Goal: Task Accomplishment & Management: Manage account settings

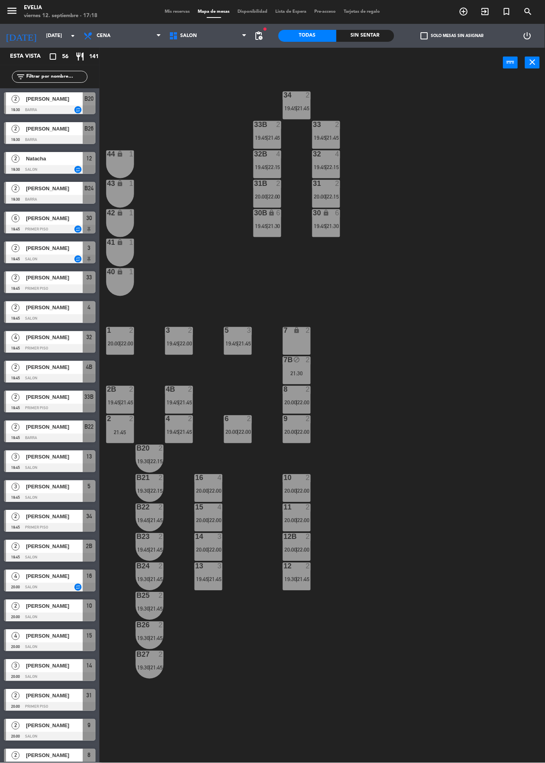
click at [175, 12] on span "Mis reservas" at bounding box center [177, 12] width 33 height 4
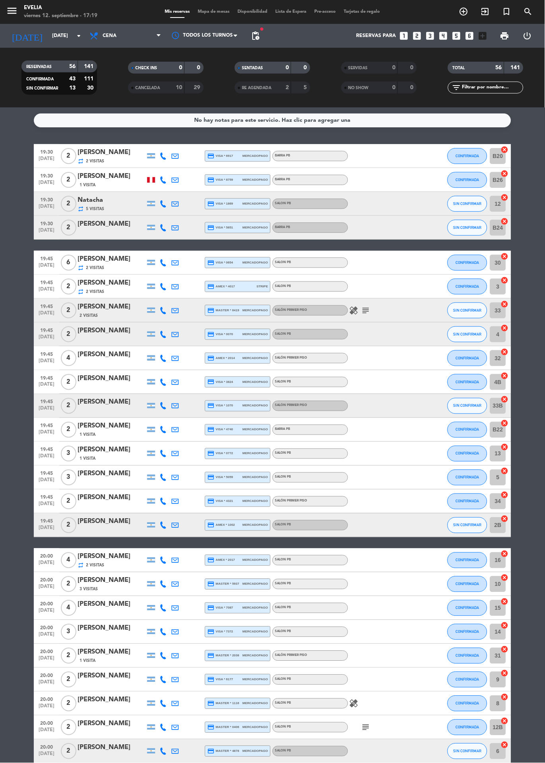
click at [354, 311] on icon "healing" at bounding box center [354, 310] width 10 height 10
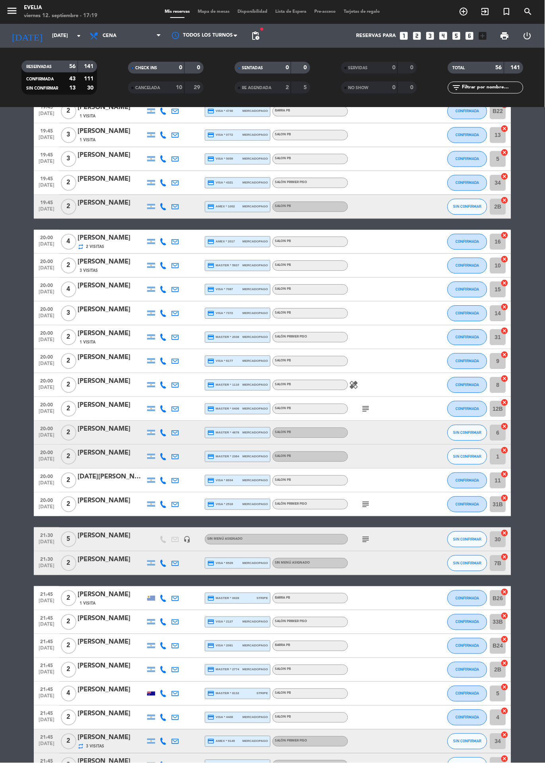
scroll to position [418, 0]
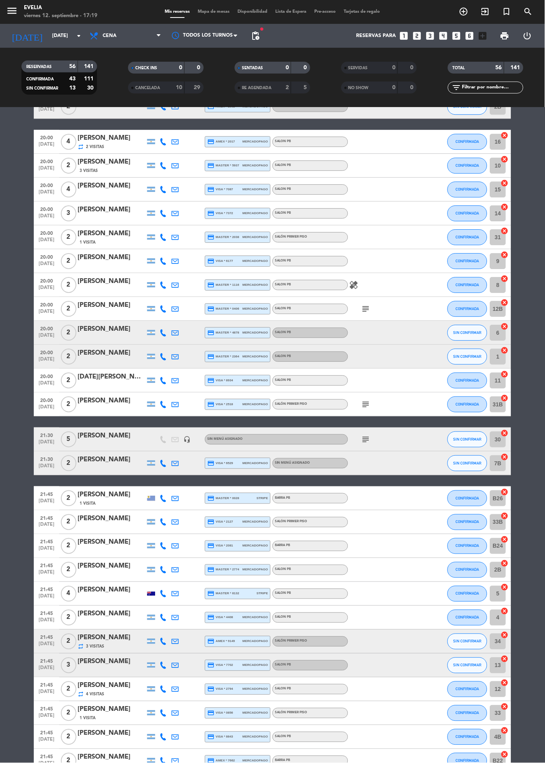
click at [342, 286] on div "SALON PB" at bounding box center [310, 285] width 76 height 10
click at [351, 286] on icon "healing" at bounding box center [354, 285] width 10 height 10
click at [368, 308] on icon "subject" at bounding box center [366, 309] width 10 height 10
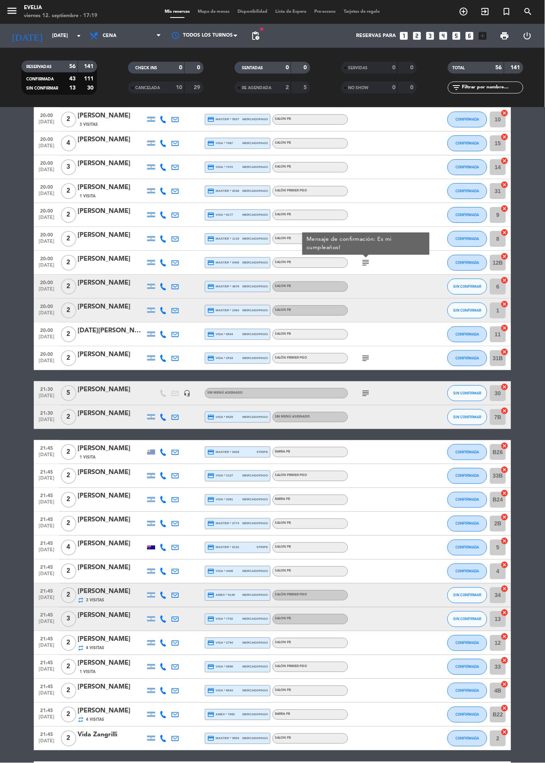
scroll to position [467, 0]
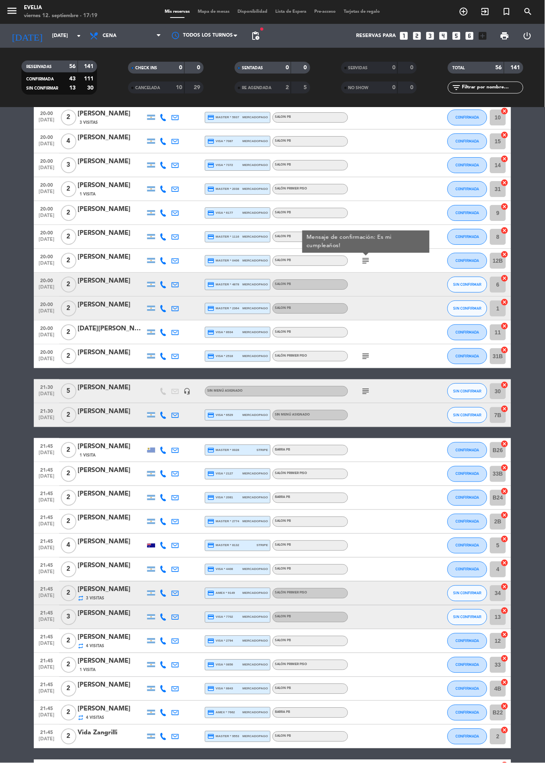
click at [363, 355] on icon "subject" at bounding box center [366, 356] width 10 height 10
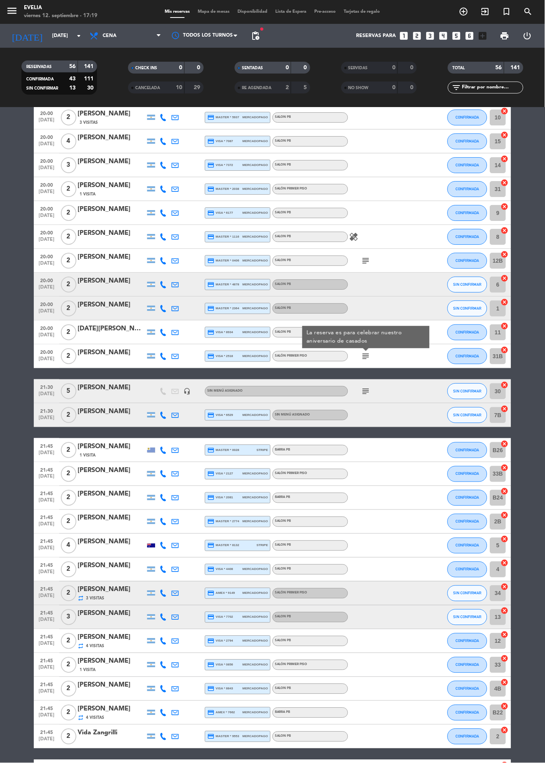
click at [364, 390] on icon "subject" at bounding box center [366, 391] width 10 height 10
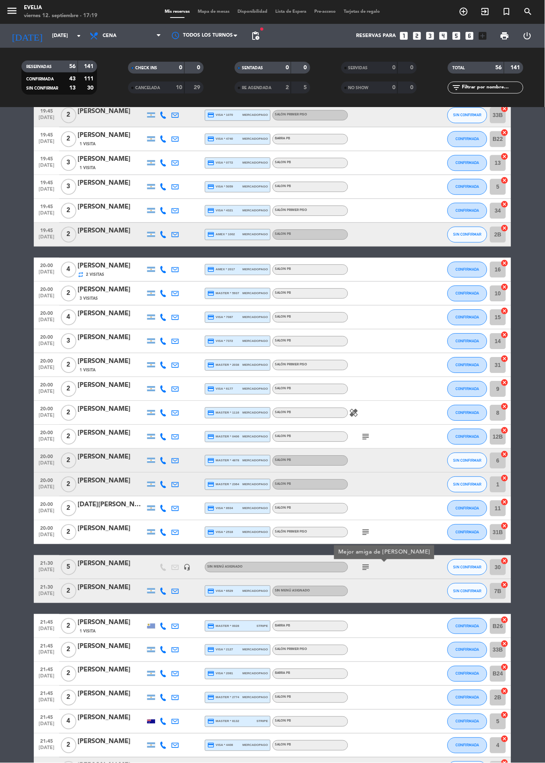
scroll to position [285, 0]
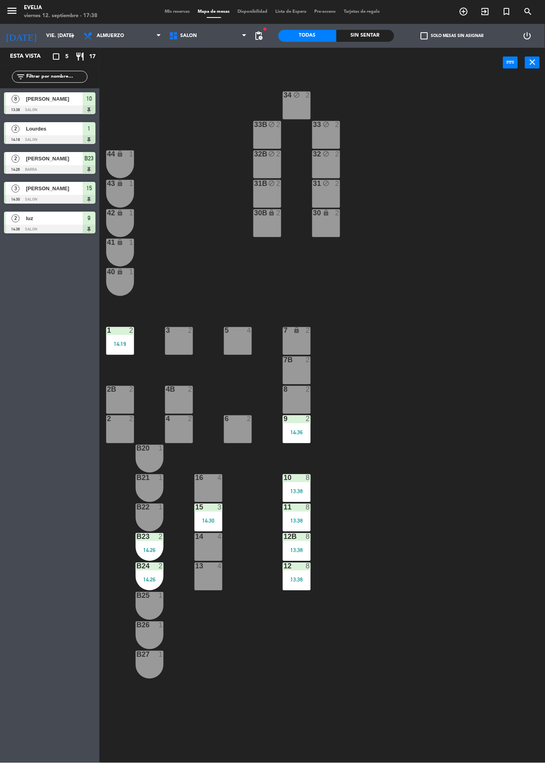
click at [0, 498] on div "Esta vista crop_square 5 restaurant 17 filter_list 8 [PERSON_NAME] 13:38 SALON …" at bounding box center [49, 405] width 99 height 715
click at [120, 41] on span "Almuerzo" at bounding box center [123, 36] width 86 height 18
click at [128, 64] on ng-component "menu [PERSON_NAME] 12. septiembre - 17:39 Mis reservas Mapa de mesas Disponibil…" at bounding box center [272, 381] width 545 height 763
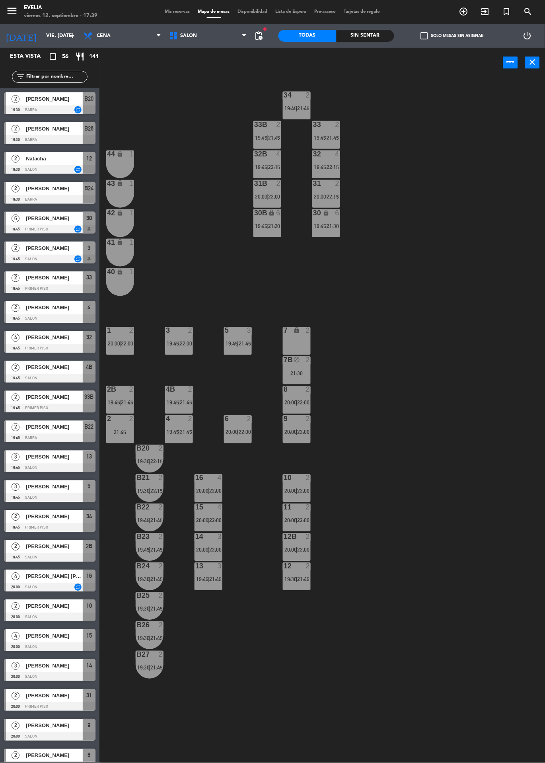
click at [305, 587] on div "12 2 19:30 | 21:45" at bounding box center [297, 576] width 28 height 28
click at [436, 524] on div "34 2 19:45 | 21:45 33B 2 19:45 | 21:45 33 2 19:45 | 21:45 44 lock 1 32B 4 19:45…" at bounding box center [325, 420] width 440 height 685
click at [308, 514] on div "11 2 20:00 | 22:00" at bounding box center [297, 518] width 28 height 28
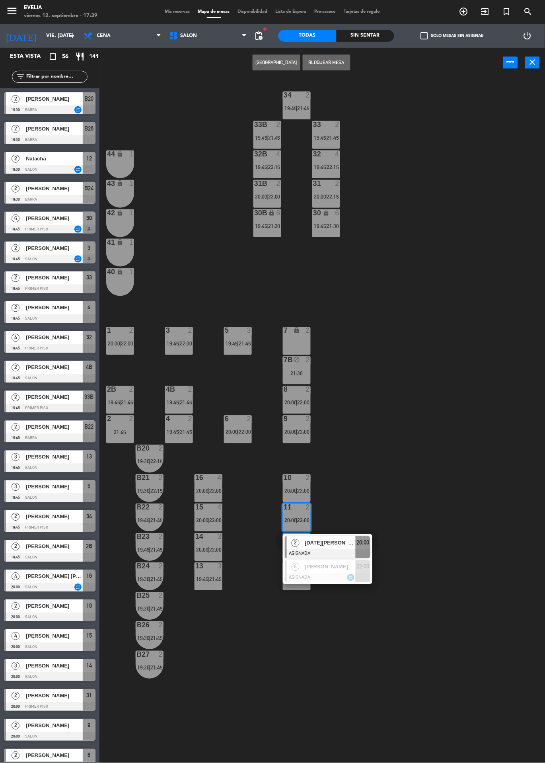
click at [414, 488] on div "34 2 19:45 | 21:45 33B 2 19:45 | 21:45 33 2 19:45 | 21:45 44 lock 1 32B 4 19:45…" at bounding box center [325, 420] width 440 height 685
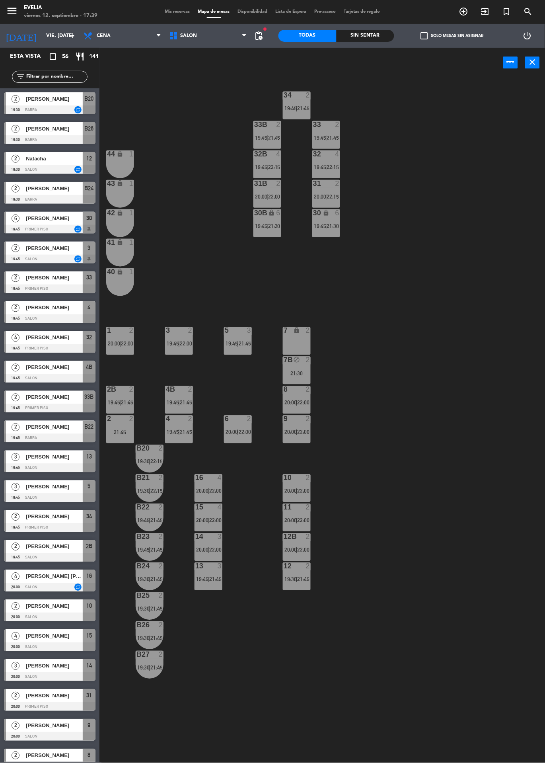
click at [295, 577] on span "19:30" at bounding box center [290, 579] width 12 height 6
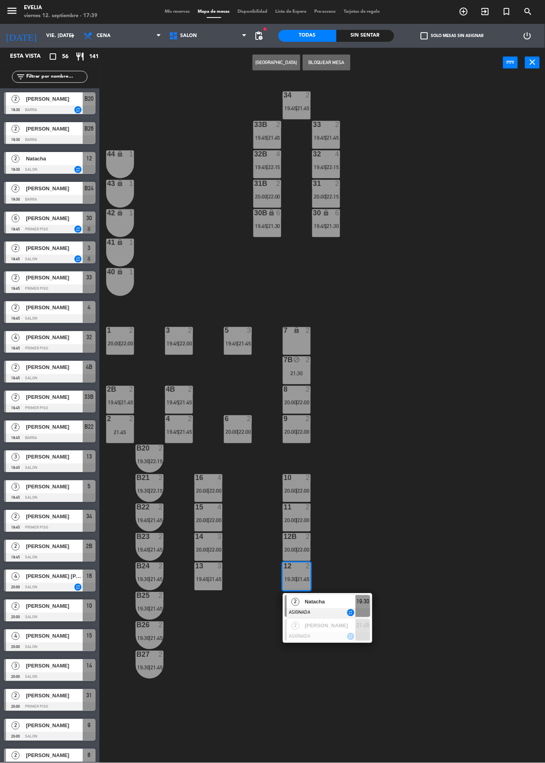
click at [412, 517] on div "34 2 19:45 | 21:45 33B 2 19:45 | 21:45 33 2 19:45 | 21:45 44 lock 1 32B 4 19:45…" at bounding box center [325, 420] width 440 height 685
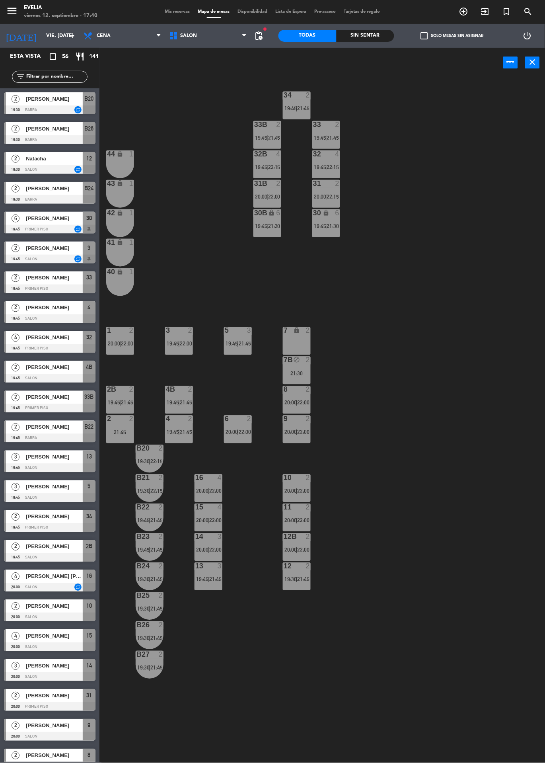
click at [108, 715] on div "34 2 19:45 | 21:45 33B 2 19:45 | 21:45 33 2 19:45 | 21:45 44 lock 1 32B 4 19:45…" at bounding box center [325, 420] width 440 height 685
click at [115, 701] on div "34 2 19:45 | 21:45 33B 2 19:45 | 21:45 33 2 19:45 | 21:45 44 lock 1 32B 4 19:45…" at bounding box center [325, 420] width 440 height 685
click at [171, 28] on span "SALON" at bounding box center [208, 36] width 86 height 18
click at [185, 12] on span "Mis reservas" at bounding box center [177, 12] width 33 height 4
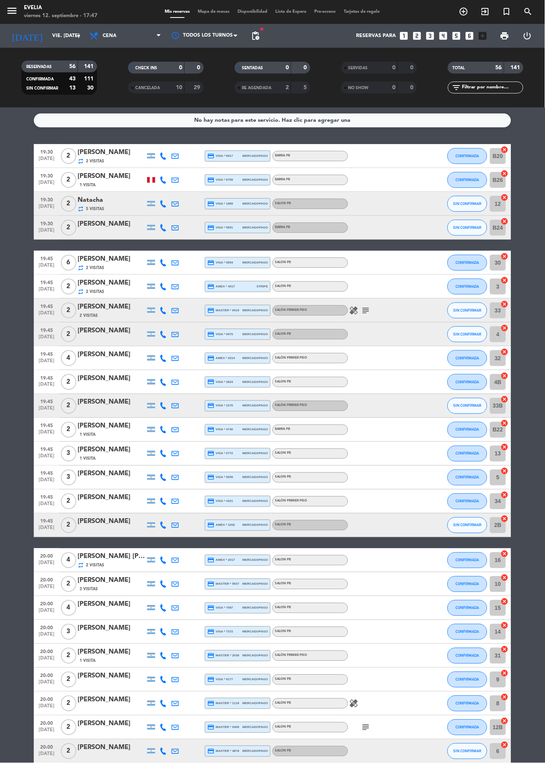
click at [217, 12] on span "Mapa de mesas" at bounding box center [214, 12] width 40 height 4
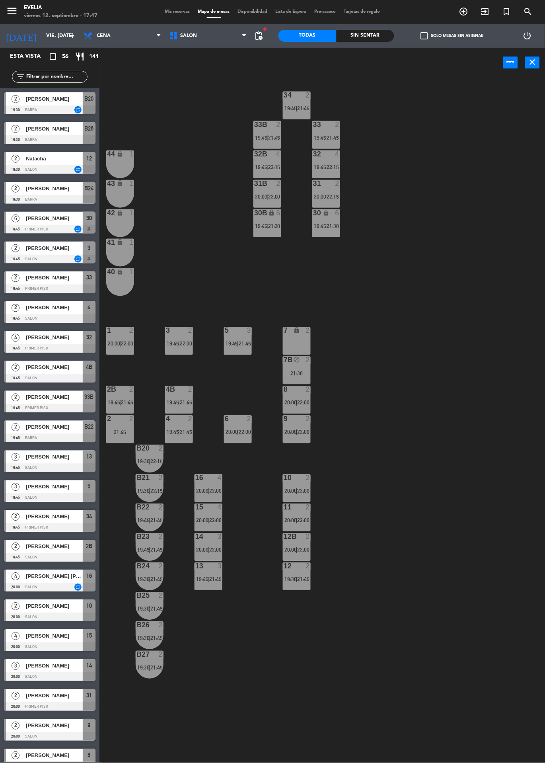
click at [177, 401] on span "19:45" at bounding box center [173, 402] width 12 height 6
click at [416, 304] on div "34 2 19:45 | 21:45 33B 2 19:45 | 21:45 33 2 19:45 | 21:45 44 lock 1 32B 4 19:45…" at bounding box center [325, 420] width 440 height 685
click at [188, 435] on span "21:45" at bounding box center [186, 432] width 12 height 6
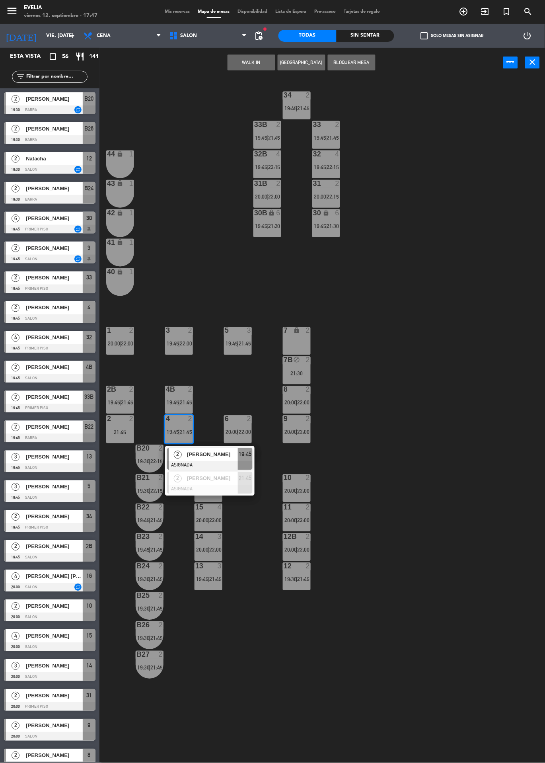
click at [407, 336] on div "34 2 19:45 | 21:45 33B 2 19:45 | 21:45 33 2 19:45 | 21:45 44 lock 1 32B 4 19:45…" at bounding box center [325, 420] width 440 height 685
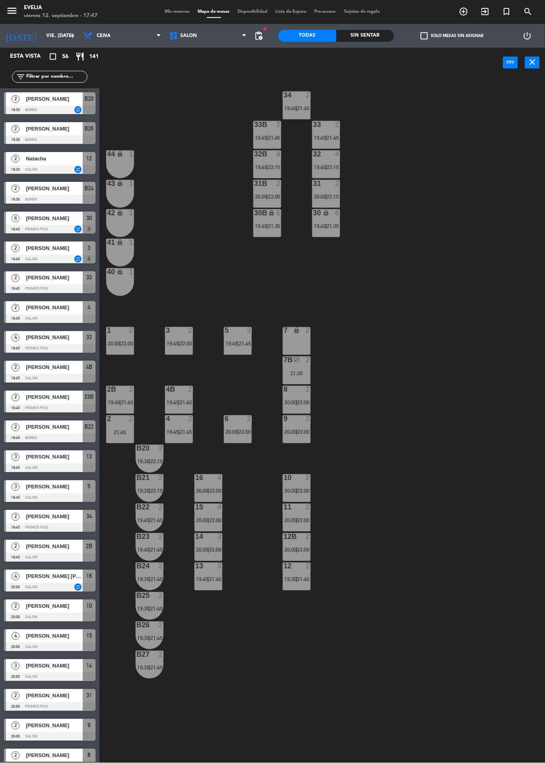
click at [132, 391] on div "2" at bounding box center [131, 389] width 5 height 7
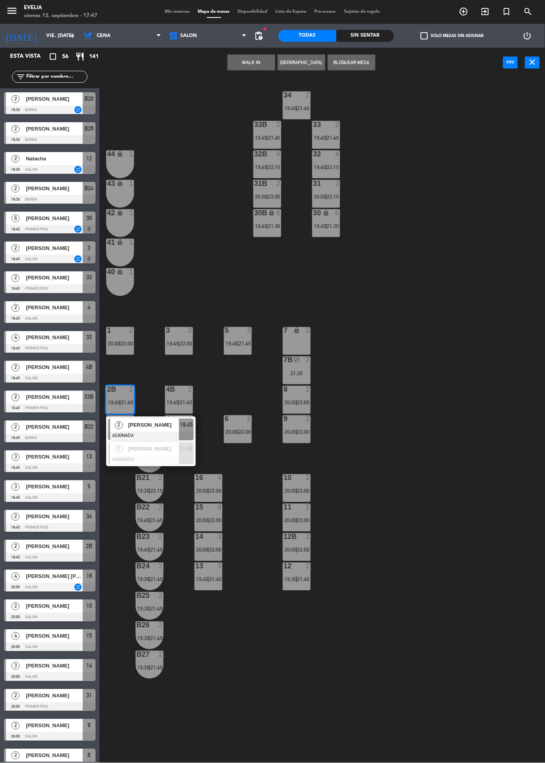
click at [398, 313] on div "34 2 19:45 | 21:45 33B 2 19:45 | 21:45 33 2 19:45 | 21:45 44 lock 1 32B 4 19:45…" at bounding box center [325, 420] width 440 height 685
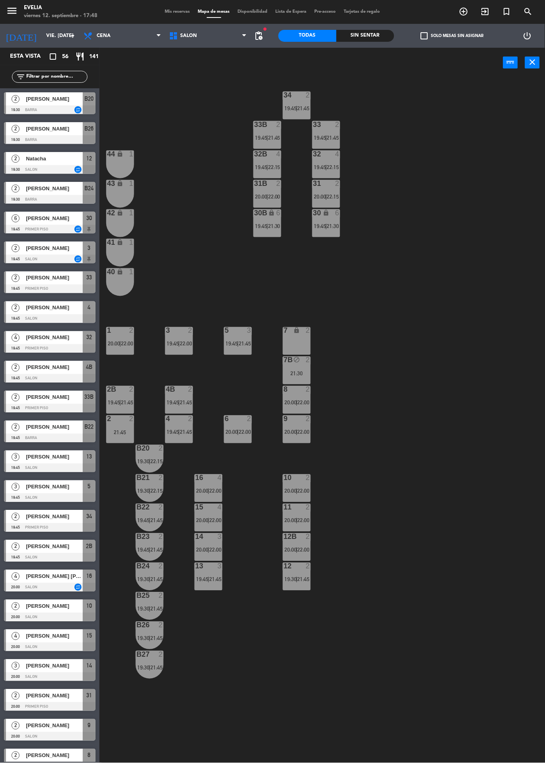
click at [261, 39] on span "pending_actions" at bounding box center [259, 36] width 10 height 10
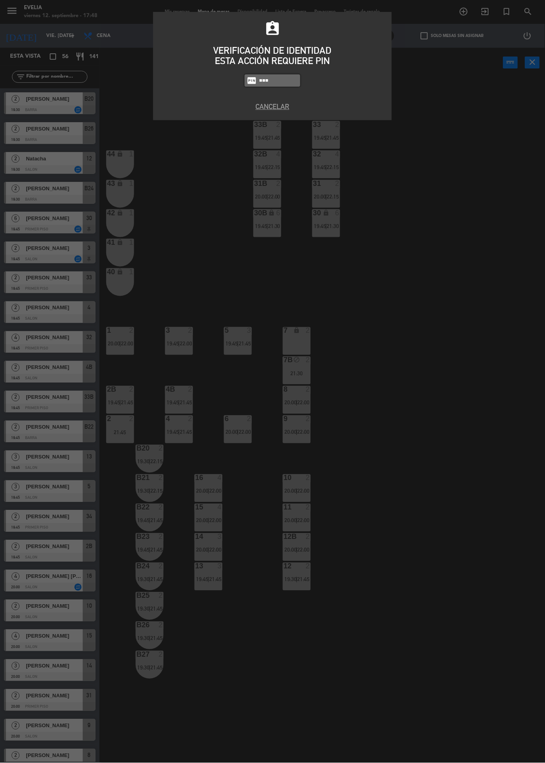
type input "6389"
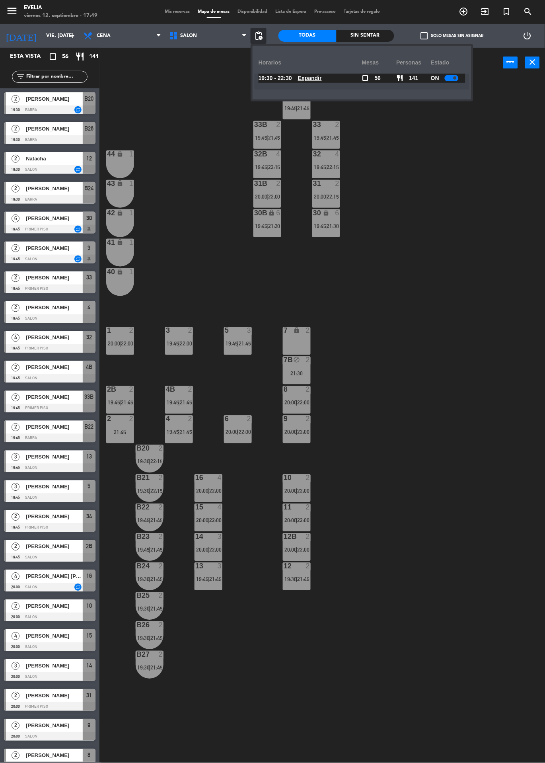
click at [310, 81] on span "Expandir" at bounding box center [310, 78] width 24 height 9
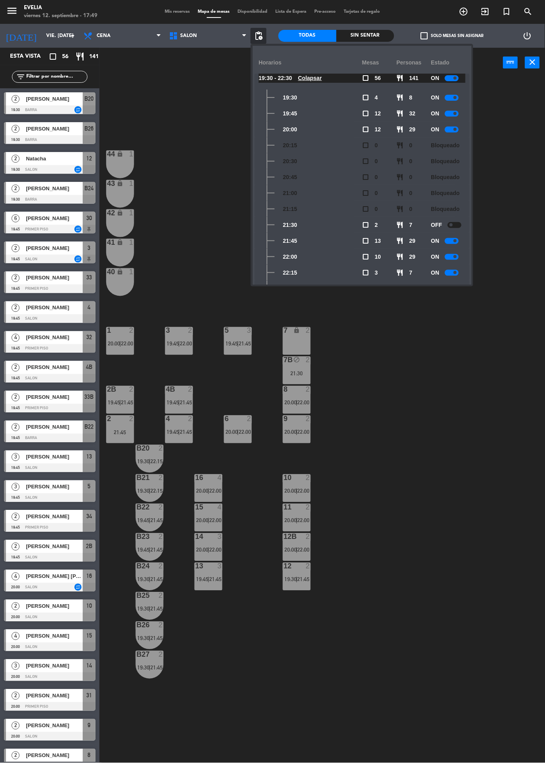
click at [320, 39] on div "Todas" at bounding box center [307, 36] width 58 height 12
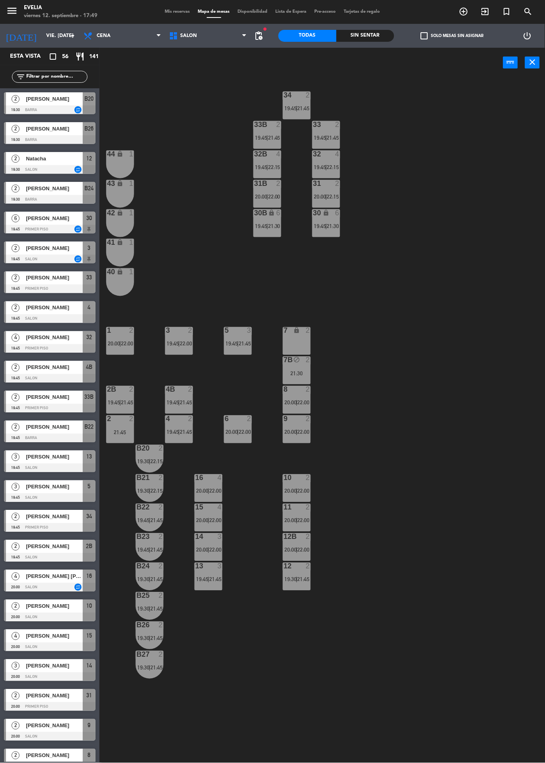
click at [448, 39] on label "check_box_outline_blank Solo mesas sin asignar" at bounding box center [452, 35] width 63 height 7
click at [452, 36] on input "check_box_outline_blank Solo mesas sin asignar" at bounding box center [452, 36] width 0 height 0
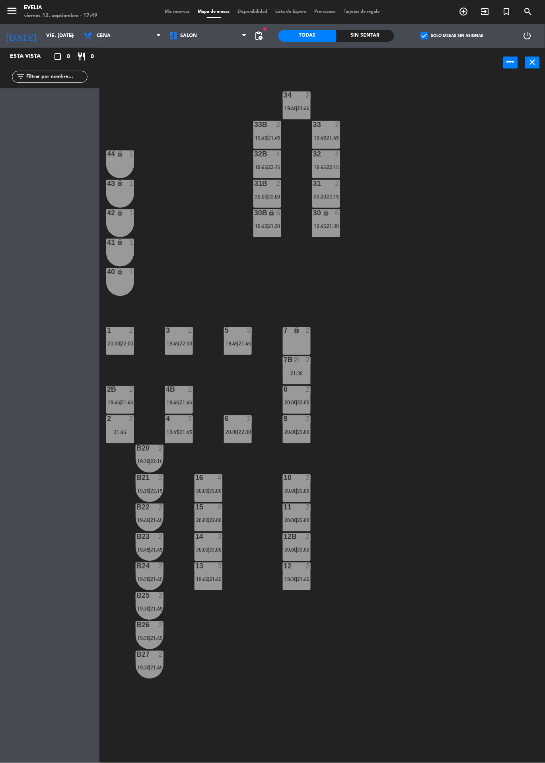
click at [443, 34] on label "check_box Solo mesas sin asignar" at bounding box center [452, 35] width 63 height 7
click at [452, 36] on input "check_box Solo mesas sin asignar" at bounding box center [452, 36] width 0 height 0
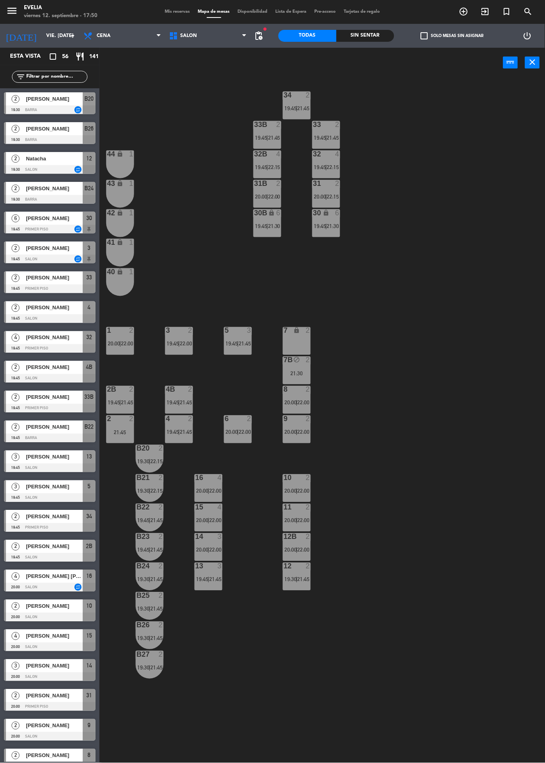
click at [166, 12] on span "Mis reservas" at bounding box center [177, 12] width 33 height 4
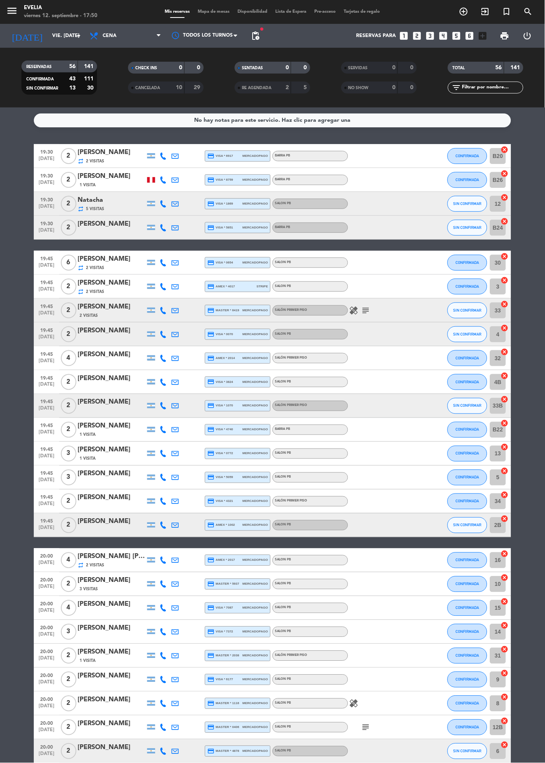
click at [366, 307] on icon "subject" at bounding box center [366, 310] width 10 height 10
click at [358, 311] on icon "healing" at bounding box center [354, 310] width 10 height 10
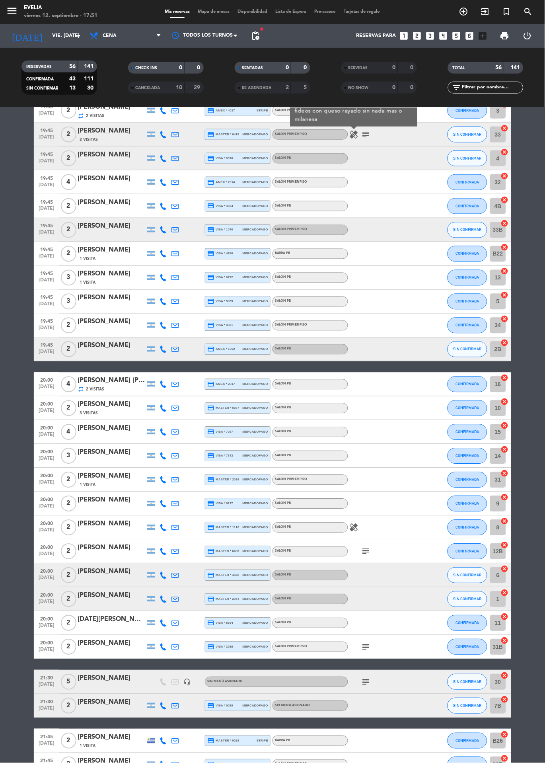
scroll to position [228, 0]
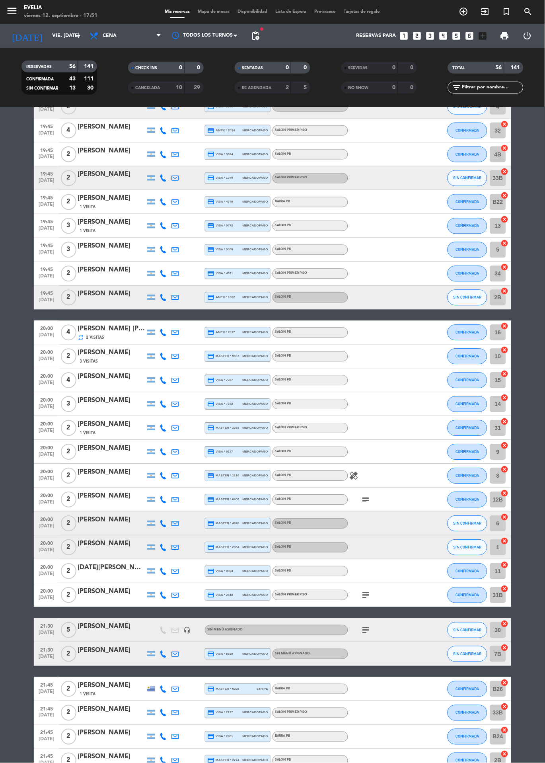
click at [354, 474] on icon "healing" at bounding box center [354, 476] width 10 height 10
click at [361, 501] on icon "subject" at bounding box center [366, 500] width 10 height 10
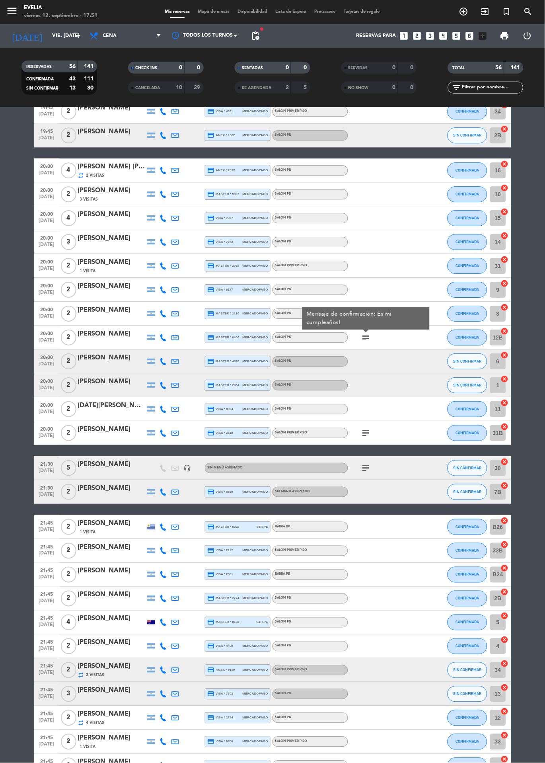
scroll to position [403, 0]
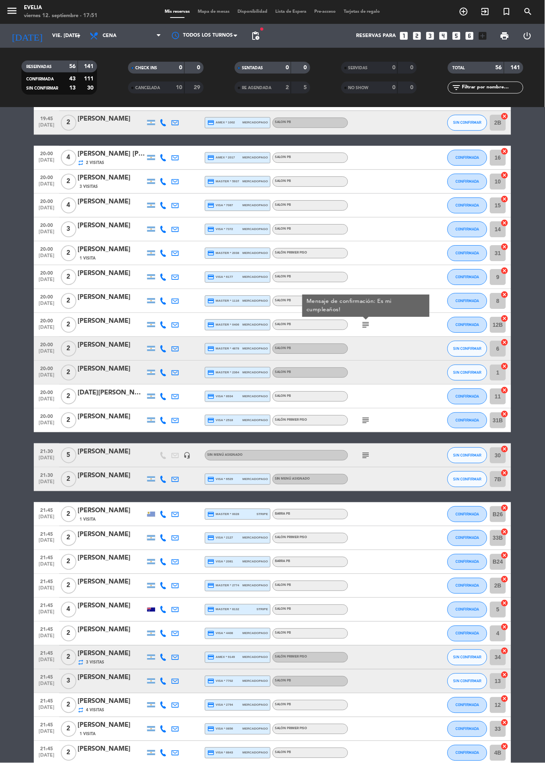
click at [362, 419] on icon "subject" at bounding box center [366, 420] width 10 height 10
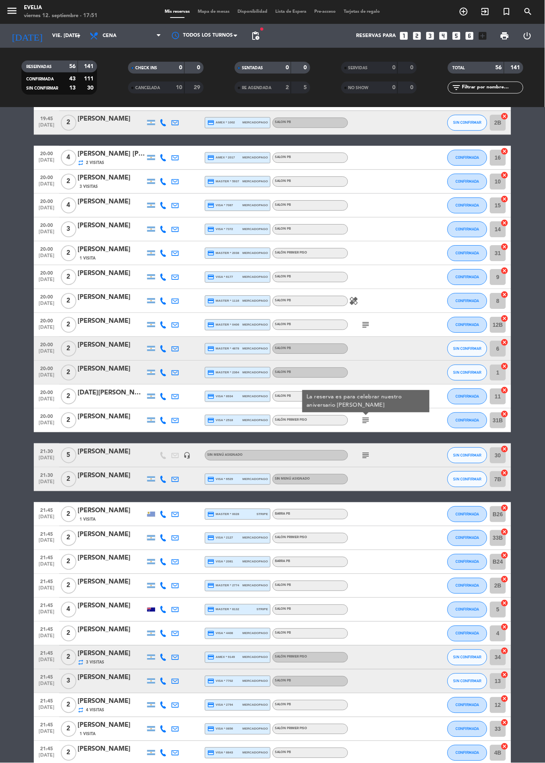
click at [368, 451] on icon "subject" at bounding box center [366, 455] width 10 height 10
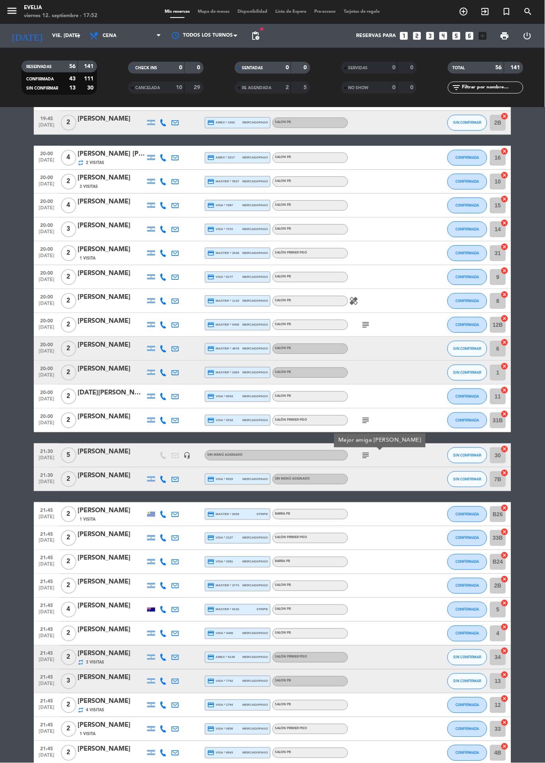
click at [363, 422] on icon "subject" at bounding box center [366, 420] width 10 height 10
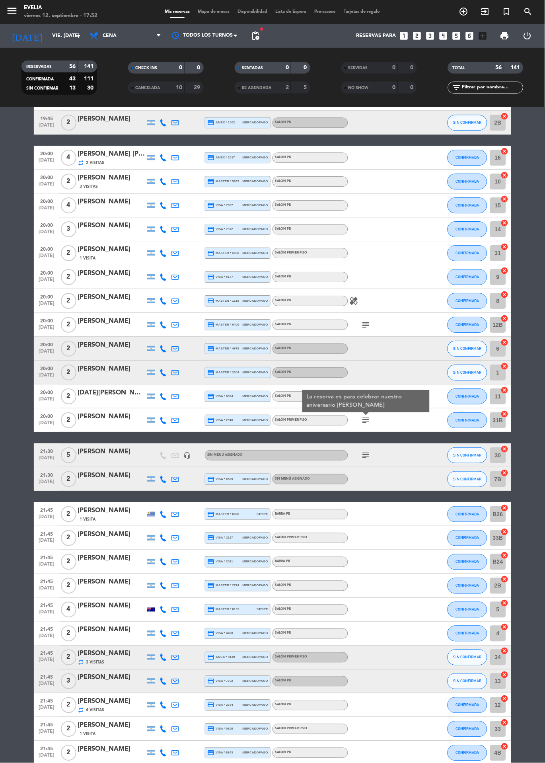
click at [365, 454] on icon "subject" at bounding box center [366, 455] width 10 height 10
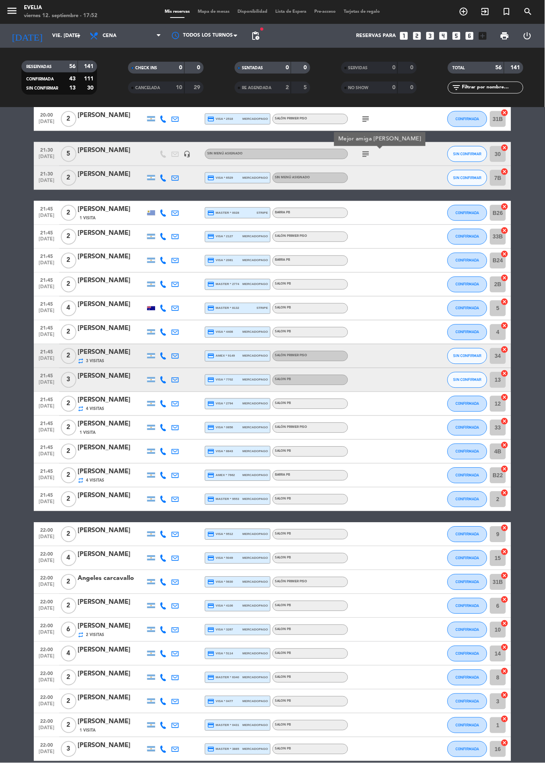
scroll to position [748, 0]
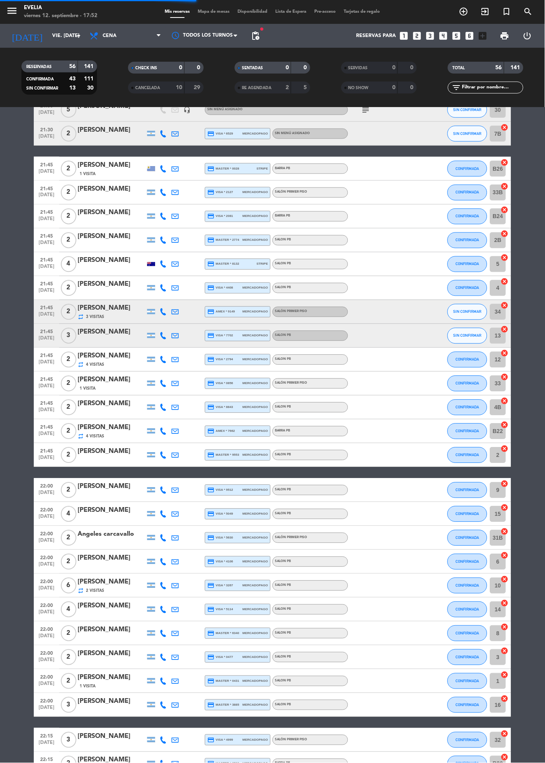
click at [148, 264] on div at bounding box center [151, 264] width 8 height 4
click at [206, 12] on span "Mapa de mesas" at bounding box center [214, 12] width 40 height 4
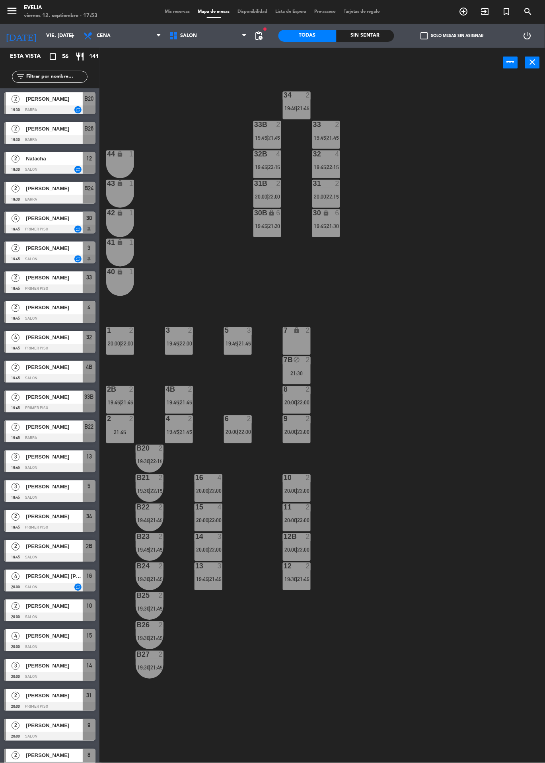
click at [296, 544] on div "12B 2 20:00 | 22:00" at bounding box center [297, 547] width 28 height 28
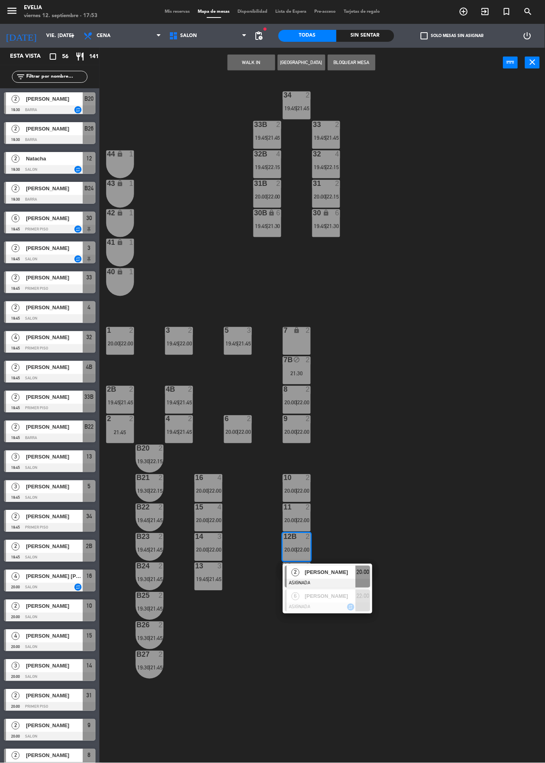
click at [369, 493] on div "34 2 19:45 | 21:45 33B 2 19:45 | 21:45 33 2 19:45 | 21:45 44 lock 1 32B 4 19:45…" at bounding box center [325, 458] width 440 height 761
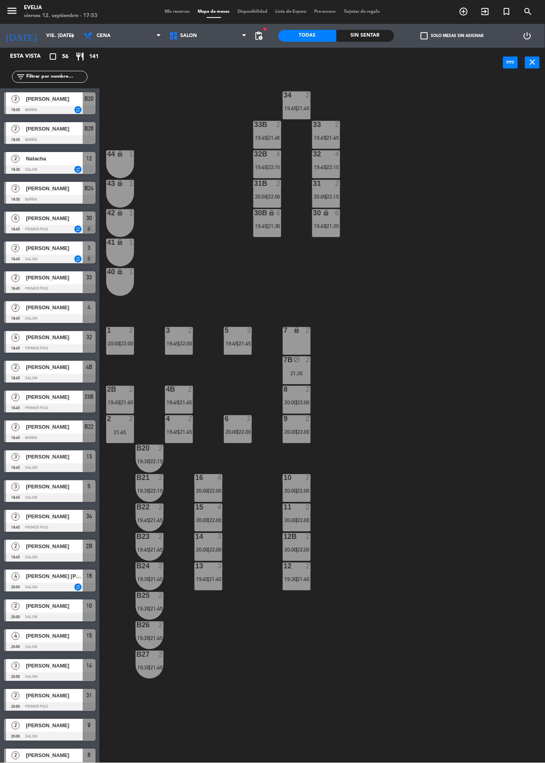
click at [298, 500] on div "10 2 20:00 | 22:00" at bounding box center [297, 488] width 28 height 28
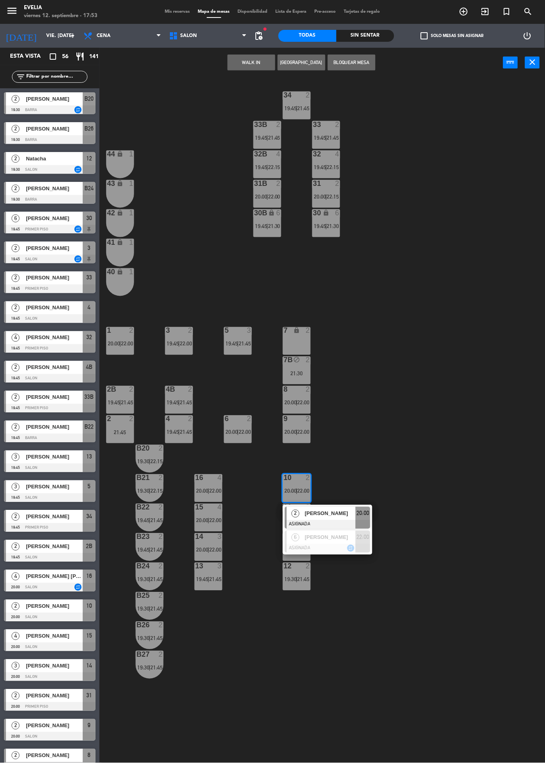
click at [385, 445] on div "34 2 19:45 | 21:45 33B 2 19:45 | 21:45 33 2 19:45 | 21:45 44 lock 1 32B 4 19:45…" at bounding box center [325, 458] width 440 height 761
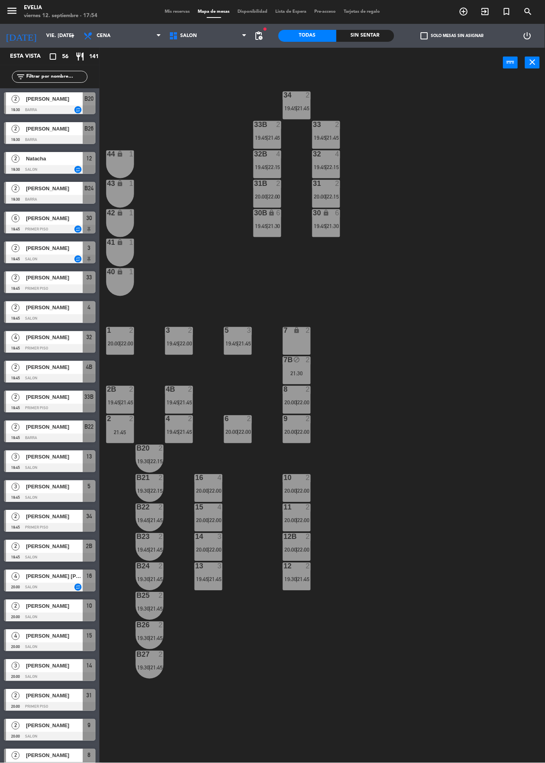
click at [131, 386] on div "2" at bounding box center [131, 389] width 5 height 7
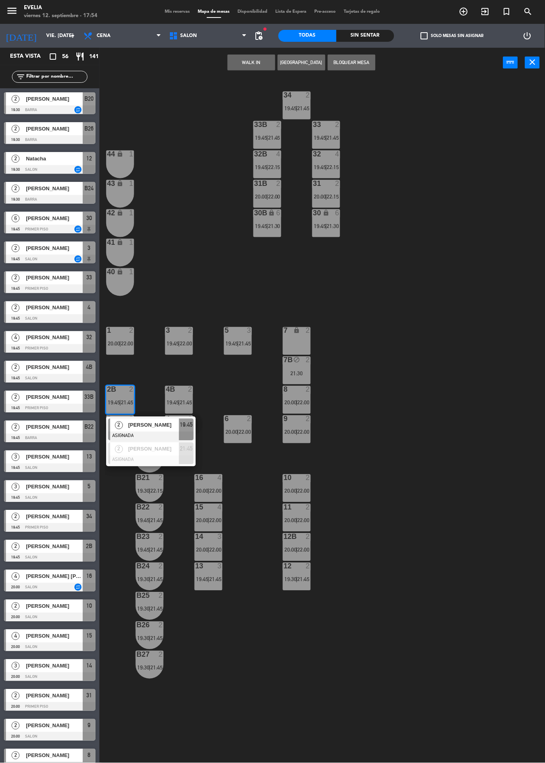
click at [187, 255] on div "34 2 19:45 | 21:45 33B 2 19:45 | 21:45 33 2 19:45 | 21:45 44 lock 1 32B 4 19:45…" at bounding box center [325, 458] width 440 height 761
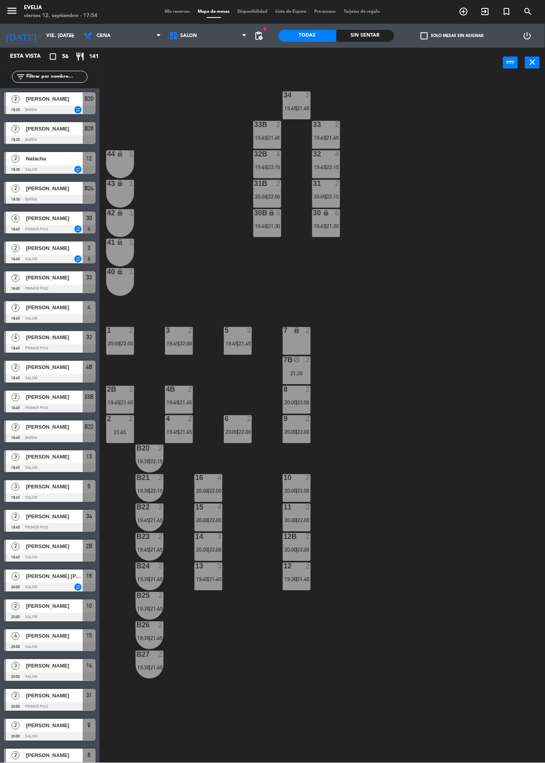
click at [177, 389] on div at bounding box center [179, 389] width 13 height 7
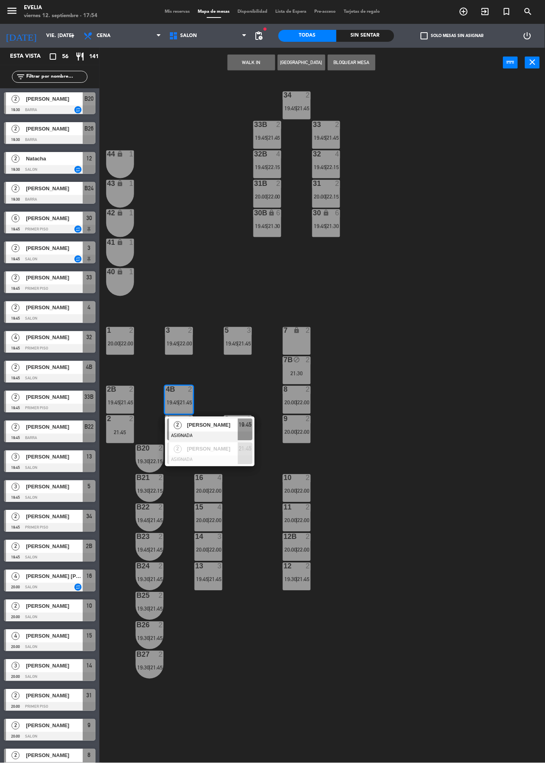
click at [335, 226] on span "21:30" at bounding box center [333, 226] width 12 height 6
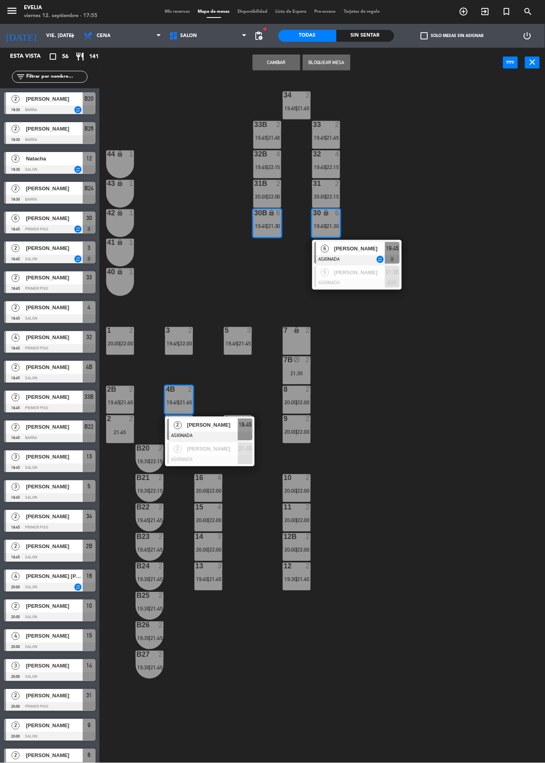
click at [465, 173] on div "34 2 19:45 | 21:45 33B 2 19:45 | 21:45 33 2 19:45 | 21:45 44 lock 1 32B 4 19:45…" at bounding box center [325, 458] width 440 height 761
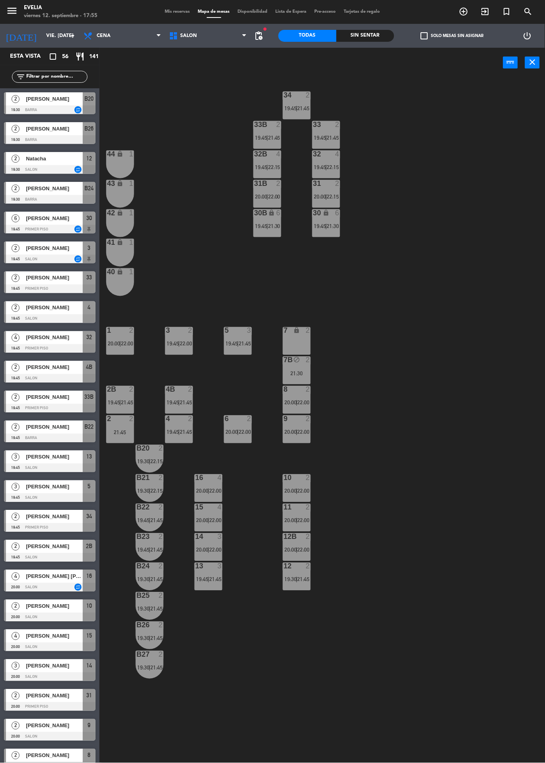
click at [328, 155] on div at bounding box center [326, 153] width 13 height 7
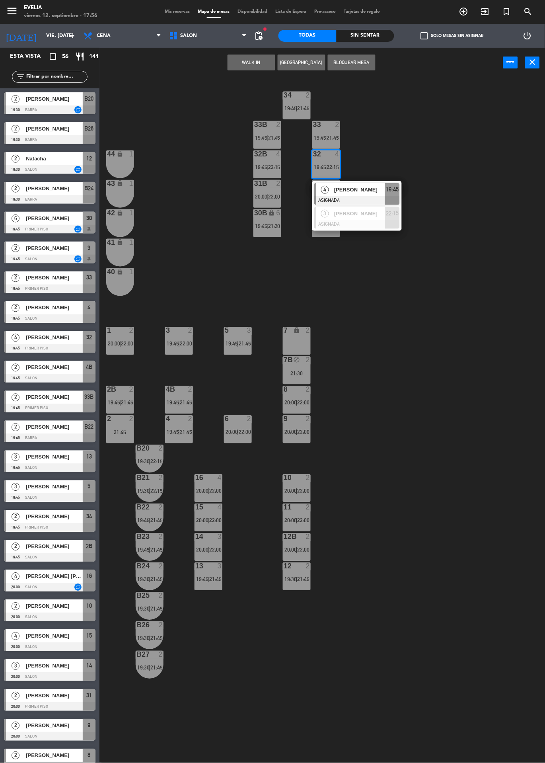
click at [457, 641] on div "34 2 19:45 | 21:45 33B 2 19:45 | 21:45 33 2 19:45 | 21:45 44 lock 1 32B 4 19:45…" at bounding box center [325, 458] width 440 height 761
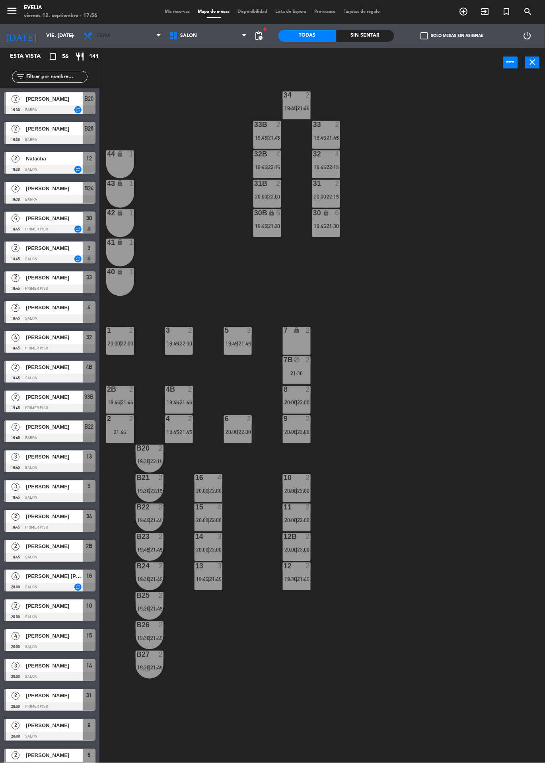
click at [139, 37] on span "Cena" at bounding box center [123, 36] width 86 height 18
click at [132, 58] on ng-component "menu Evelia viernes 12. septiembre - 17:56 Mis reservas Mapa de mesas Disponibi…" at bounding box center [272, 419] width 545 height 839
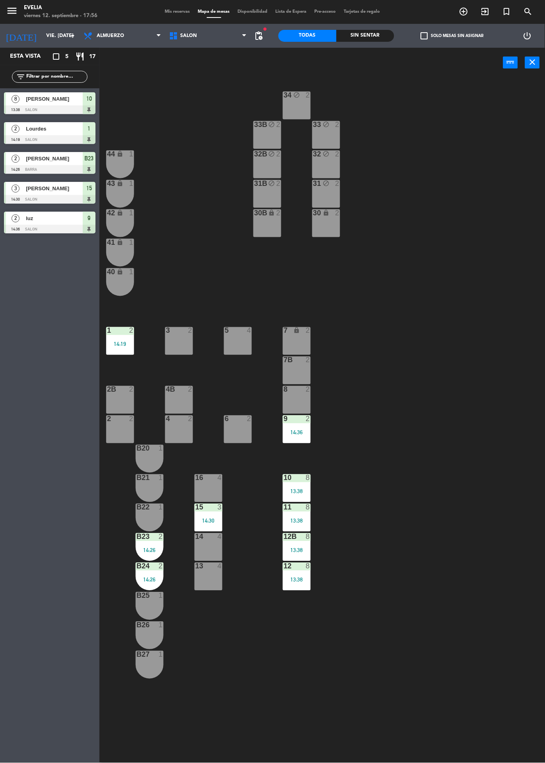
click at [177, 12] on span "Mis reservas" at bounding box center [177, 12] width 33 height 4
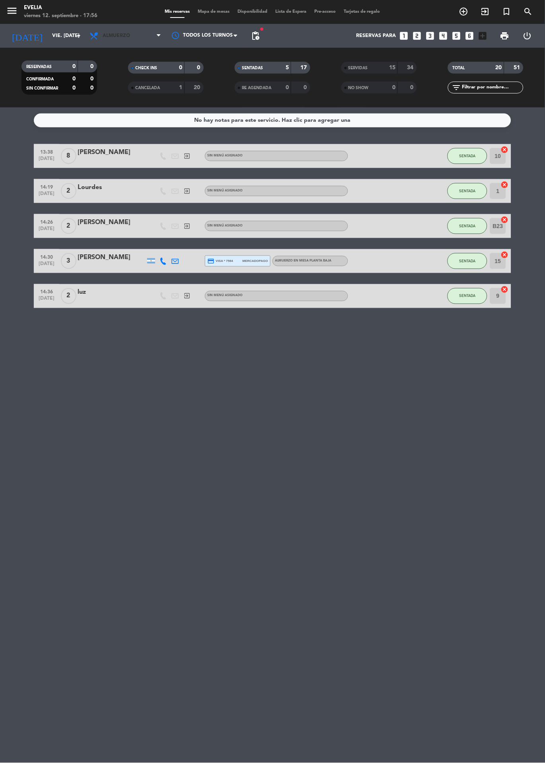
click at [142, 41] on span "Almuerzo" at bounding box center [126, 36] width 80 height 18
click at [132, 87] on div "menu Evelia viernes 12. septiembre - 17:56 Mis reservas Mapa de mesas Disponibi…" at bounding box center [272, 53] width 545 height 107
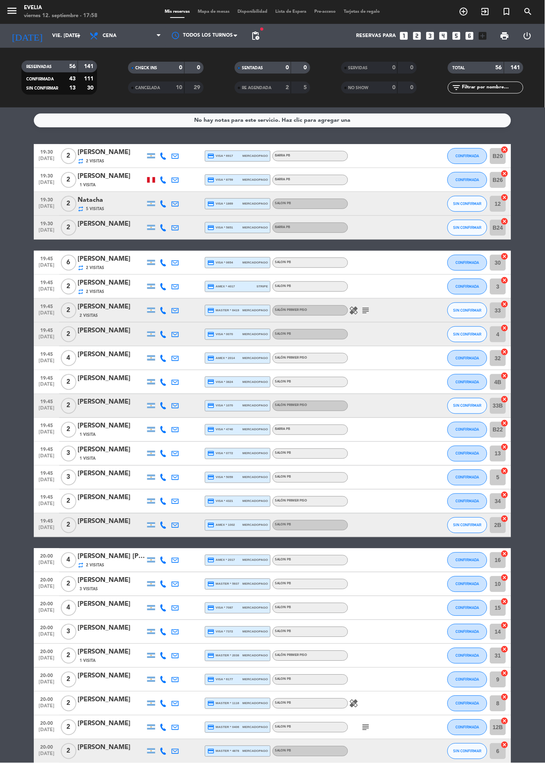
click at [356, 310] on icon "healing" at bounding box center [354, 310] width 10 height 10
click at [368, 309] on icon "subject" at bounding box center [366, 310] width 10 height 10
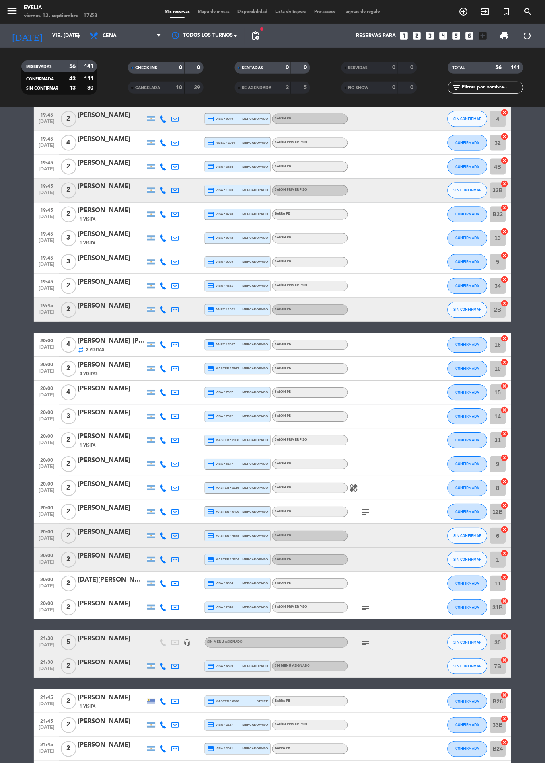
scroll to position [278, 0]
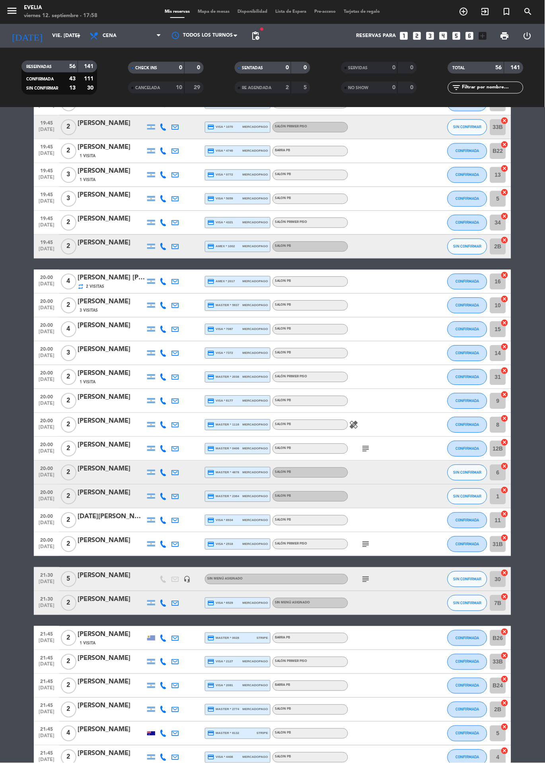
click at [354, 426] on icon "healing" at bounding box center [354, 425] width 10 height 10
click at [523, 415] on bookings-row "19:30 sep. 12 2 Cristian Garmendia repeat 2 Visitas credit_card visa * 6917 mer…" at bounding box center [272, 567] width 545 height 1403
click at [370, 448] on icon "subject" at bounding box center [366, 449] width 10 height 10
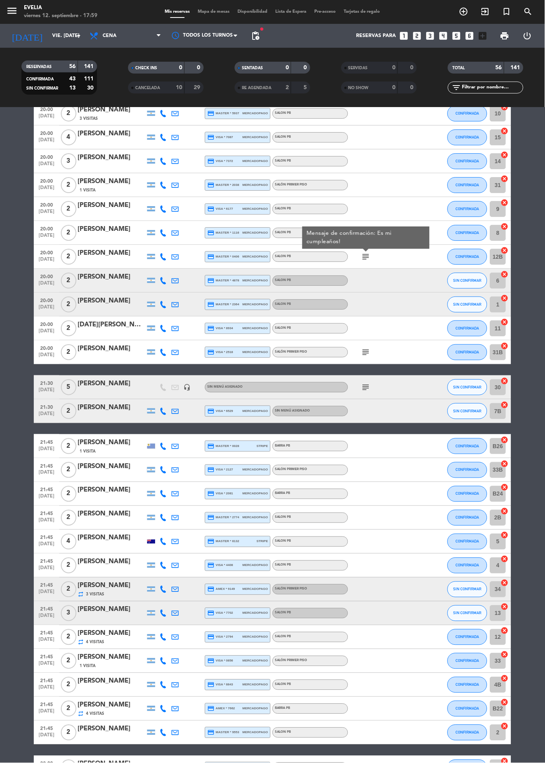
scroll to position [480, 0]
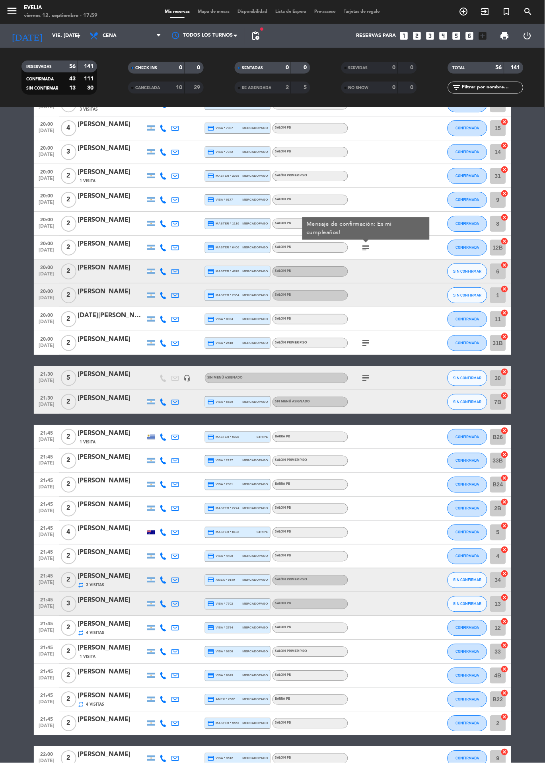
click at [369, 341] on icon "subject" at bounding box center [366, 343] width 10 height 10
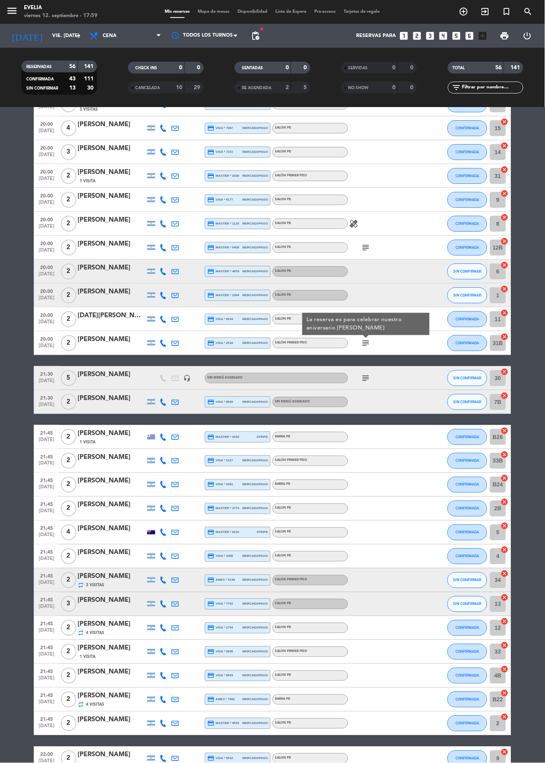
click at [527, 335] on bookings-row "19:30 sep. 12 2 Cristian Garmendia repeat 2 Visitas credit_card visa * 6917 mer…" at bounding box center [272, 365] width 545 height 1403
click at [367, 377] on icon "subject" at bounding box center [366, 378] width 10 height 10
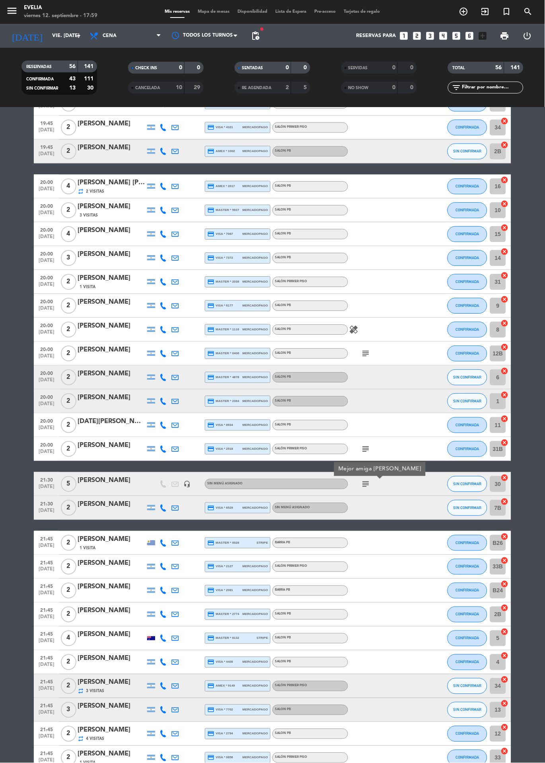
scroll to position [0, 0]
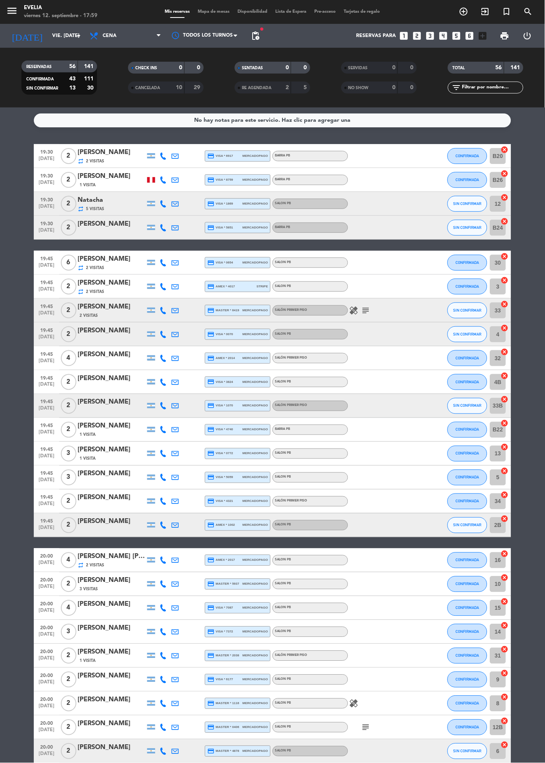
click at [218, 12] on span "Mapa de mesas" at bounding box center [214, 12] width 40 height 4
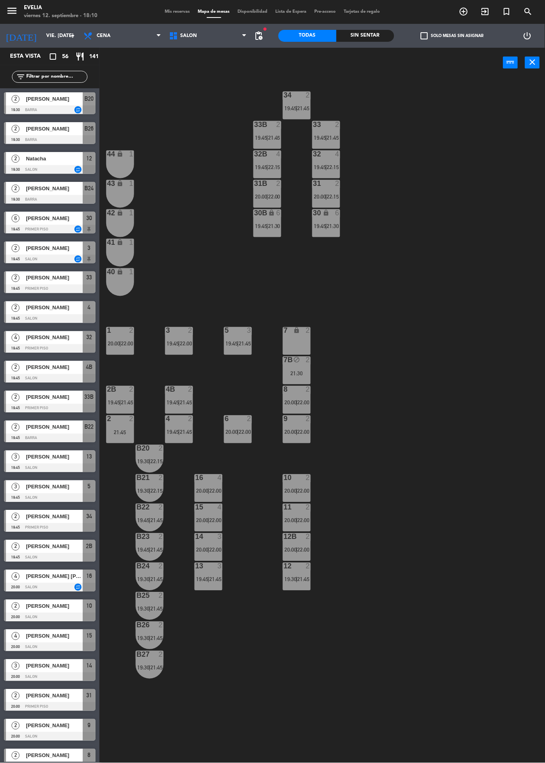
click at [295, 476] on div at bounding box center [296, 477] width 13 height 7
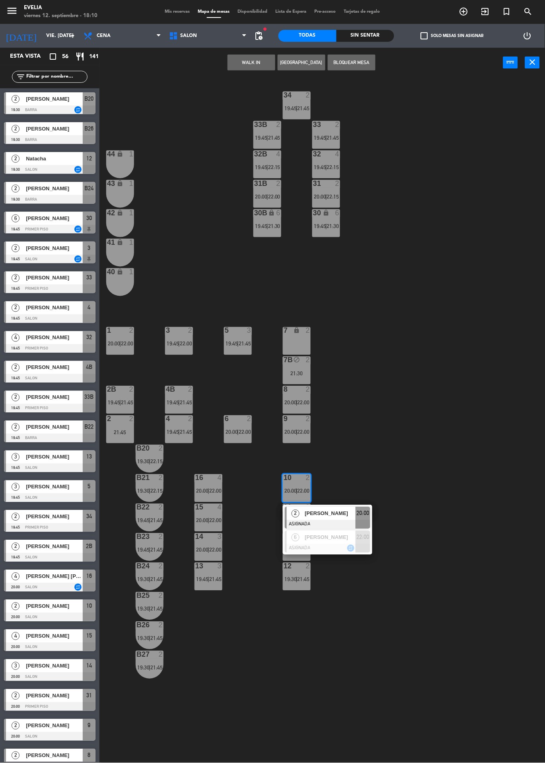
click at [400, 431] on div "34 2 19:45 | 21:45 33B 2 19:45 | 21:45 33 2 19:45 | 21:45 44 lock 1 32B 4 19:45…" at bounding box center [325, 458] width 440 height 761
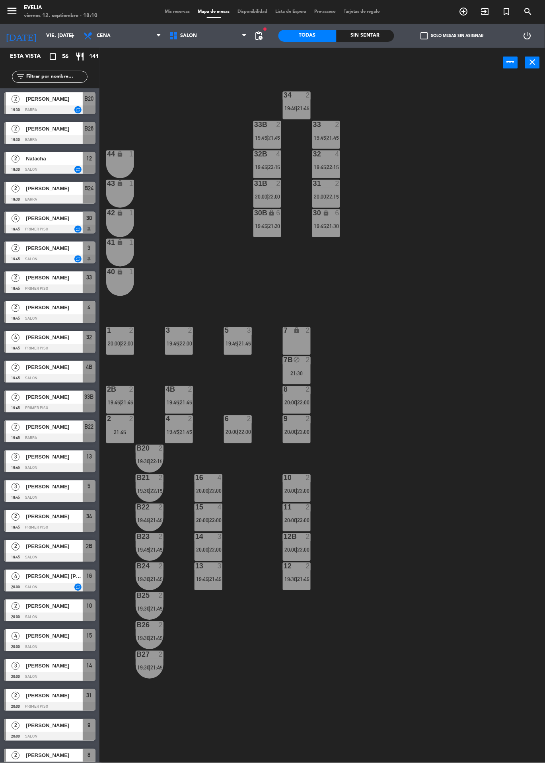
click at [299, 575] on div "12 2 19:30 | 21:45" at bounding box center [297, 576] width 28 height 28
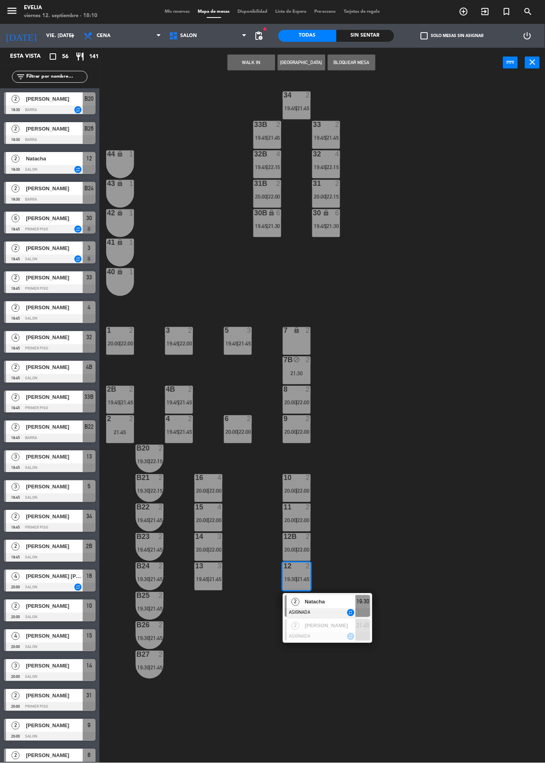
click at [395, 461] on div "34 2 19:45 | 21:45 33B 2 19:45 | 21:45 33 2 19:45 | 21:45 44 lock 1 32B 4 19:45…" at bounding box center [325, 458] width 440 height 761
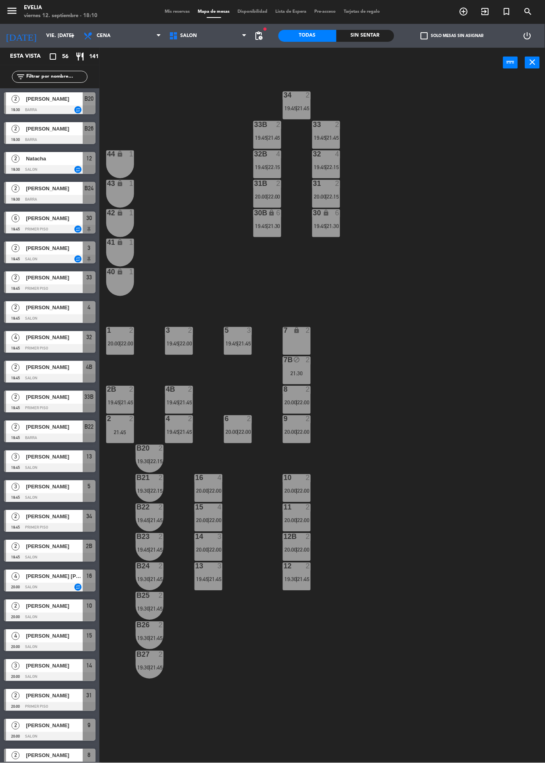
click at [300, 572] on div "12 2 19:30 | 21:45" at bounding box center [297, 576] width 28 height 28
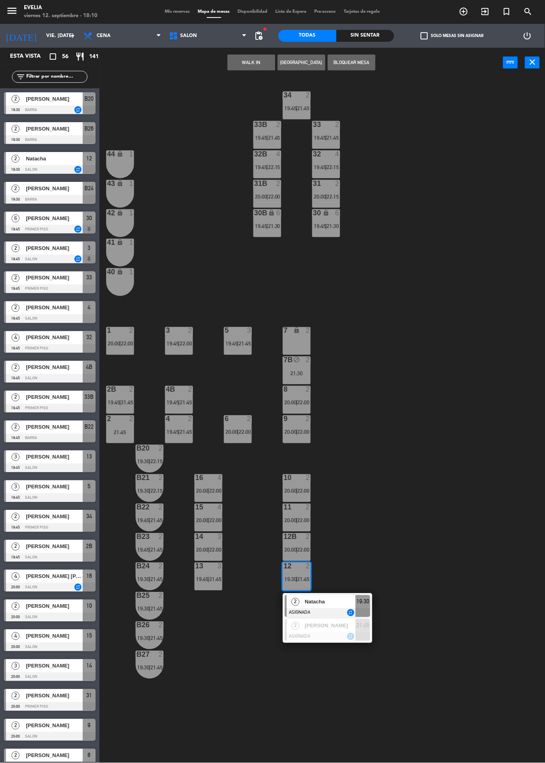
click at [344, 624] on span "[PERSON_NAME]" at bounding box center [330, 625] width 51 height 8
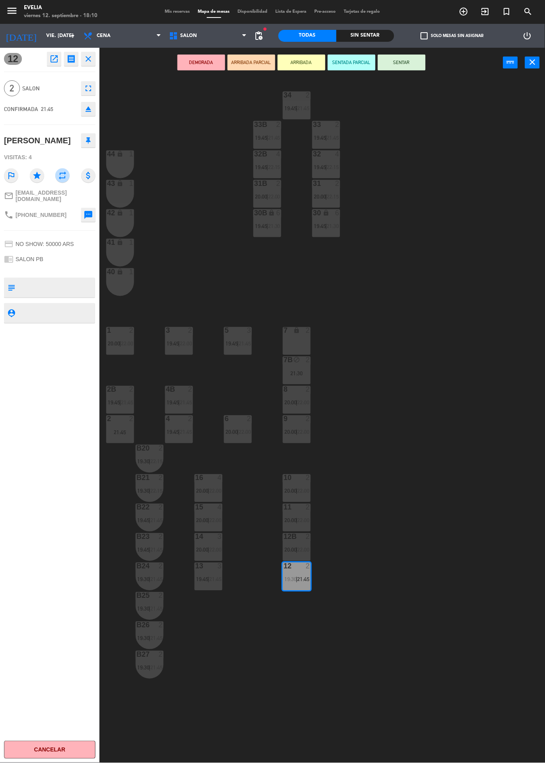
click at [362, 580] on div "34 2 19:45 | 21:45 33B 2 19:45 | 21:45 33 2 19:45 | 21:45 44 lock 1 32B 4 19:45…" at bounding box center [325, 458] width 440 height 761
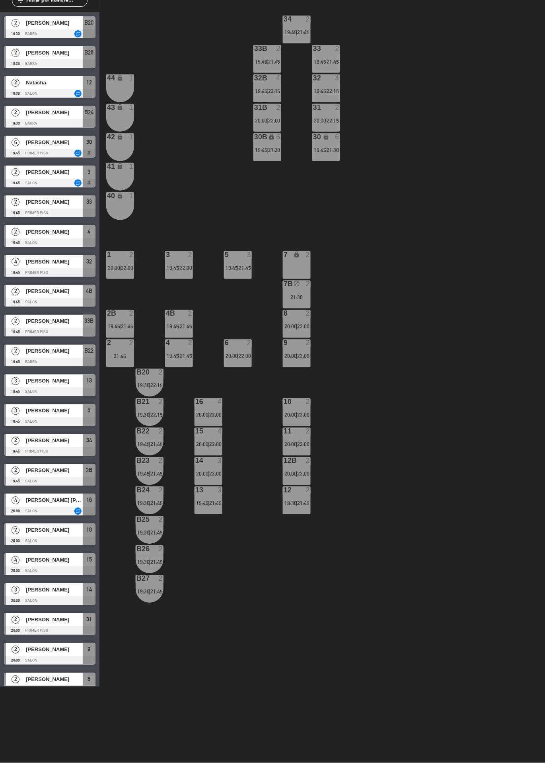
scroll to position [51, 0]
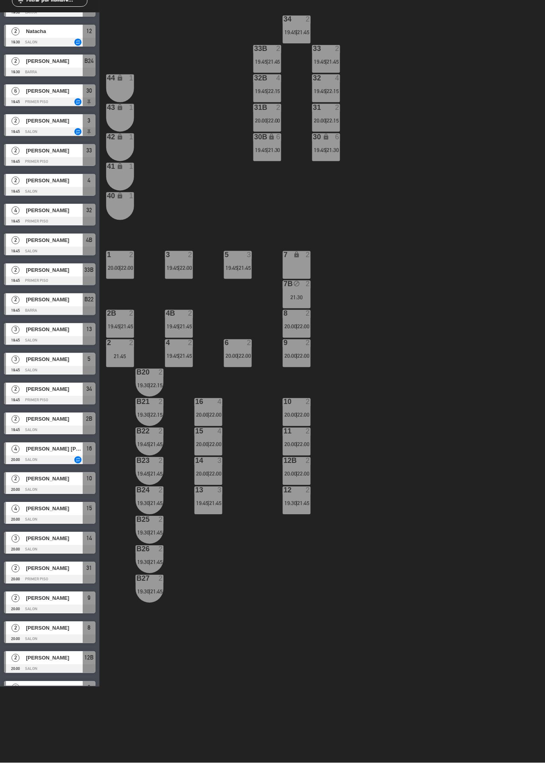
click at [298, 576] on div "34 2 19:45 | 21:45 33B 2 19:45 | 21:45 33 2 19:45 | 21:45 44 lock 1 32B 4 19:45…" at bounding box center [325, 382] width 440 height 761
click at [298, 500] on span "21:45" at bounding box center [304, 503] width 12 height 6
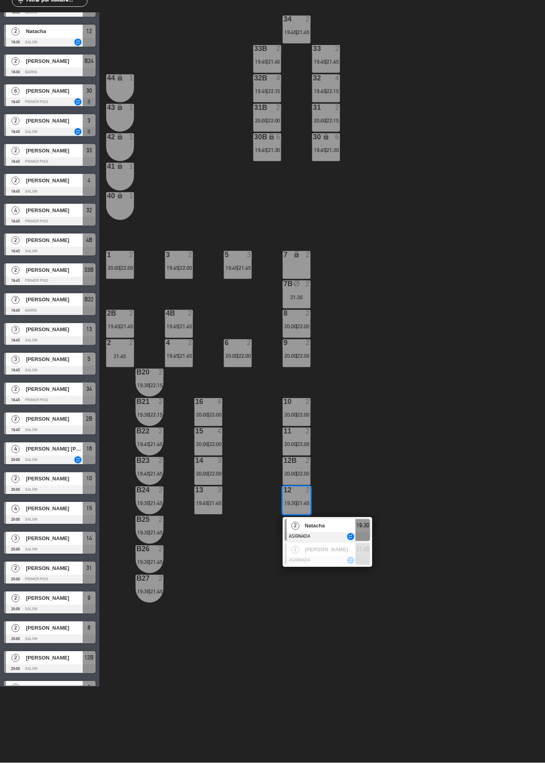
click at [327, 523] on span "Natacha" at bounding box center [330, 525] width 51 height 8
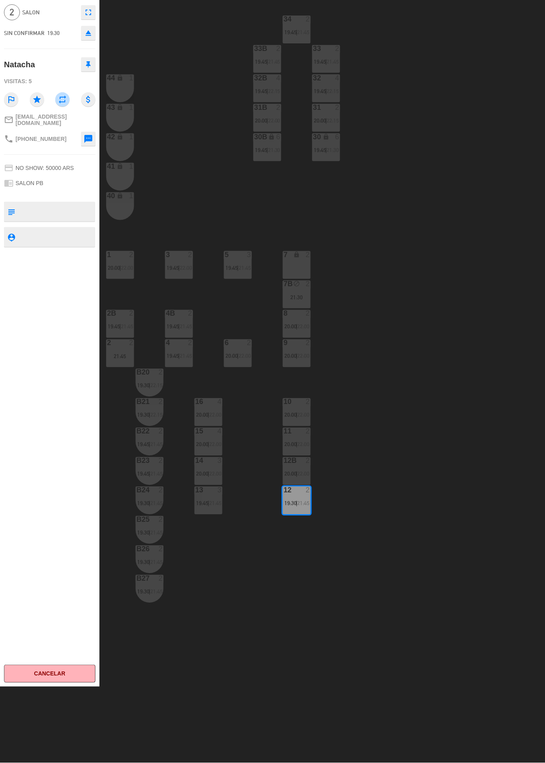
click at [180, 261] on div "3 2 19:45 | 22:00" at bounding box center [179, 265] width 28 height 28
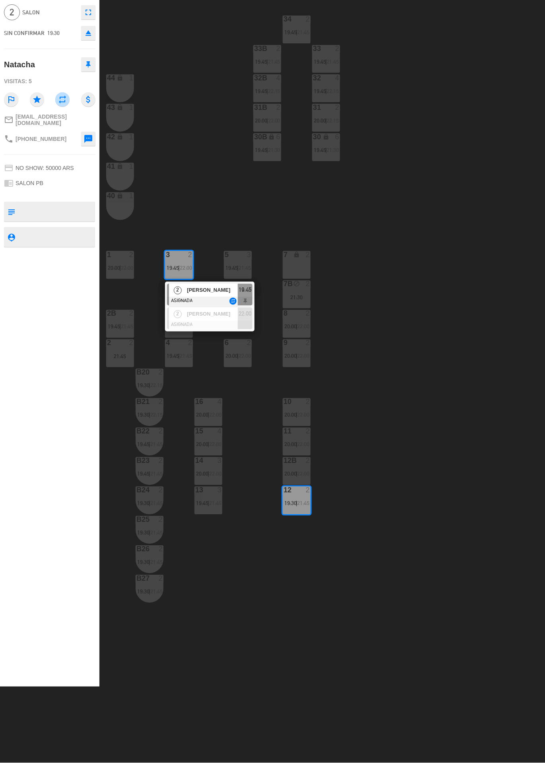
click at [223, 293] on span "[PERSON_NAME]" at bounding box center [212, 290] width 51 height 8
click at [392, 205] on div "34 2 19:45 | 21:45 33B 2 19:45 | 21:45 33 2 19:45 | 21:45 44 lock 1 32B 4 19:45…" at bounding box center [325, 382] width 440 height 761
